Goal: Navigation & Orientation: Find specific page/section

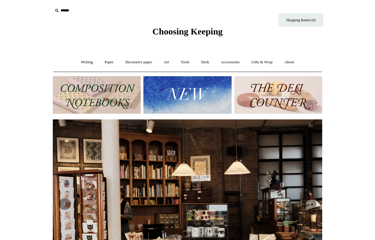
click at [84, 88] on img at bounding box center [97, 94] width 88 height 37
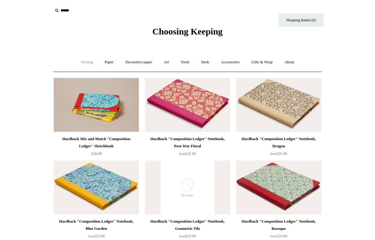
click at [82, 62] on link "Writing +" at bounding box center [87, 62] width 23 height 16
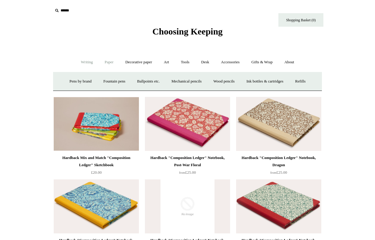
click at [106, 62] on link "Paper +" at bounding box center [109, 62] width 20 height 16
click at [210, 82] on link "Greeting cards +" at bounding box center [212, 81] width 34 height 16
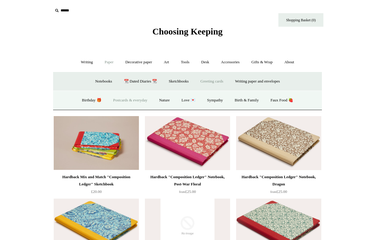
click at [136, 101] on link "Postcards & everyday" at bounding box center [130, 100] width 45 height 16
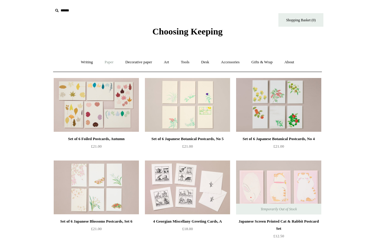
click at [107, 63] on link "Paper +" at bounding box center [109, 62] width 20 height 16
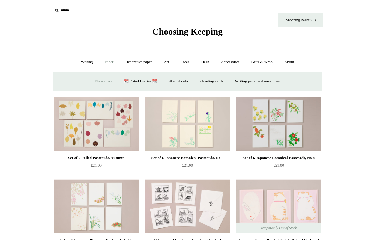
click at [97, 80] on link "Notebooks +" at bounding box center [104, 81] width 28 height 16
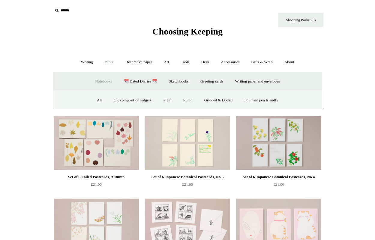
click at [186, 100] on link "Ruled" at bounding box center [187, 100] width 20 height 16
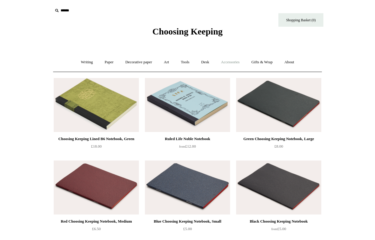
click at [232, 62] on link "Accessories +" at bounding box center [230, 62] width 29 height 16
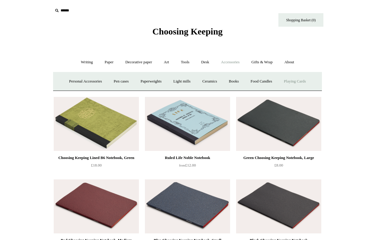
click at [292, 82] on link "Playing Cards" at bounding box center [294, 81] width 33 height 16
